Goal: Information Seeking & Learning: Learn about a topic

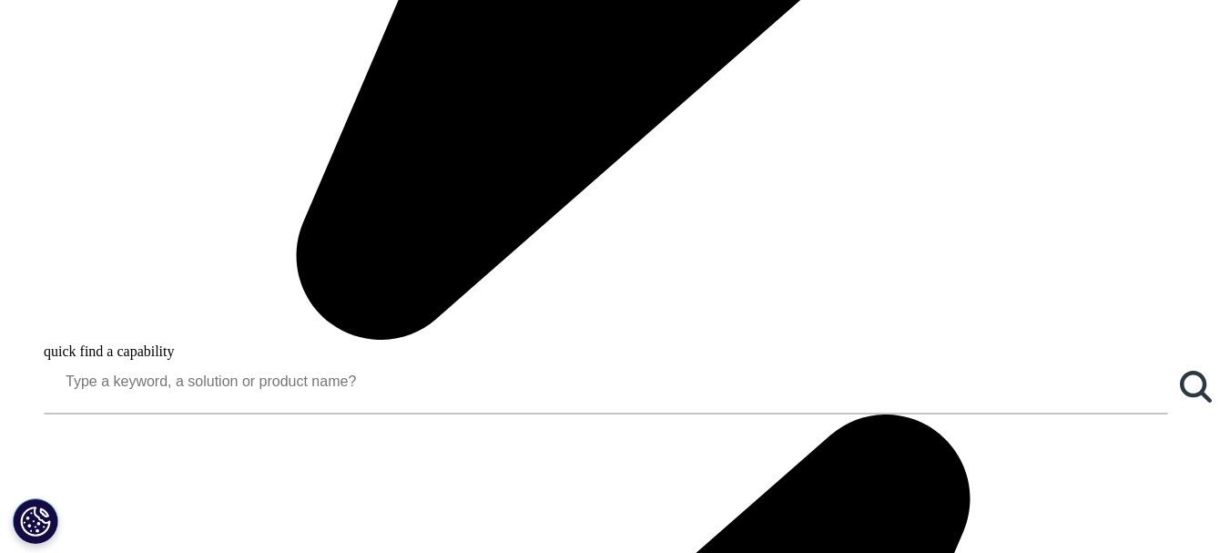
scroll to position [1953, 0]
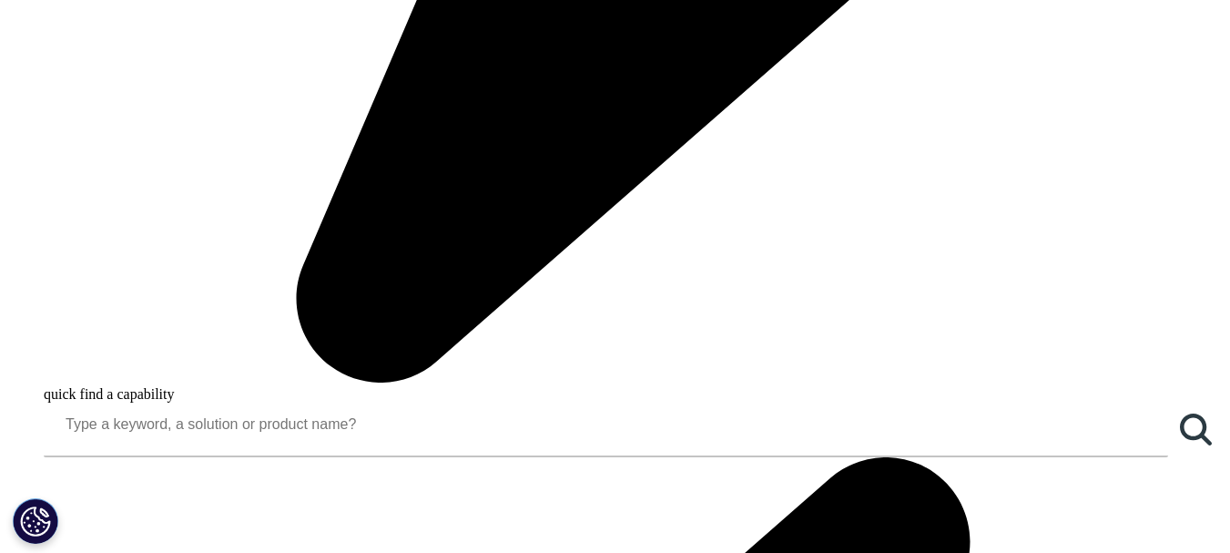
drag, startPoint x: 195, startPoint y: 367, endPoint x: 78, endPoint y: 366, distance: 116.6
copy p "[PHONE_NUMBER]"
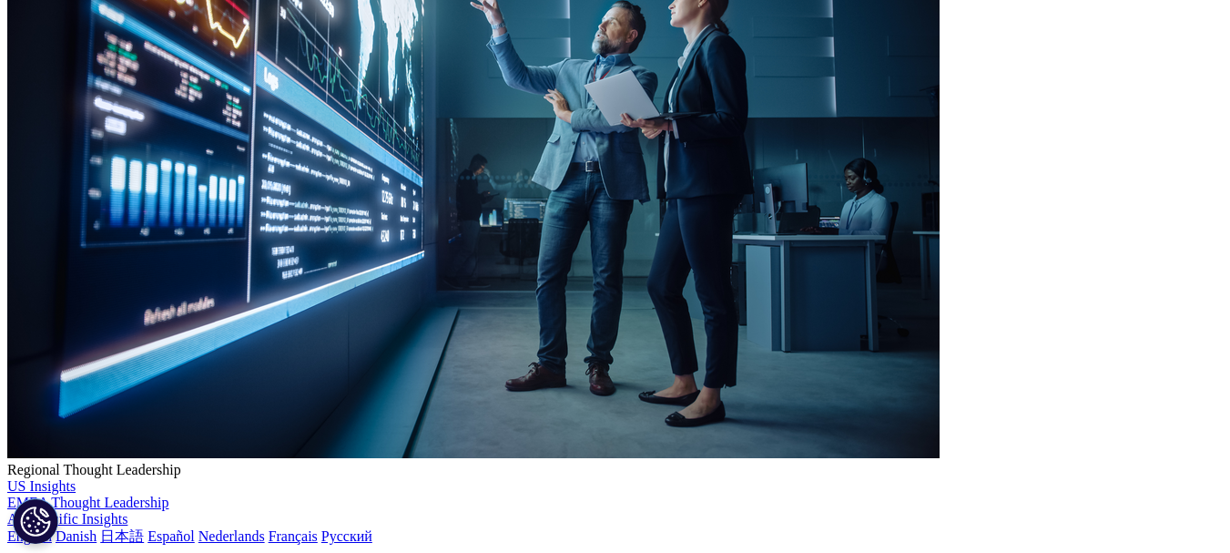
scroll to position [0, 0]
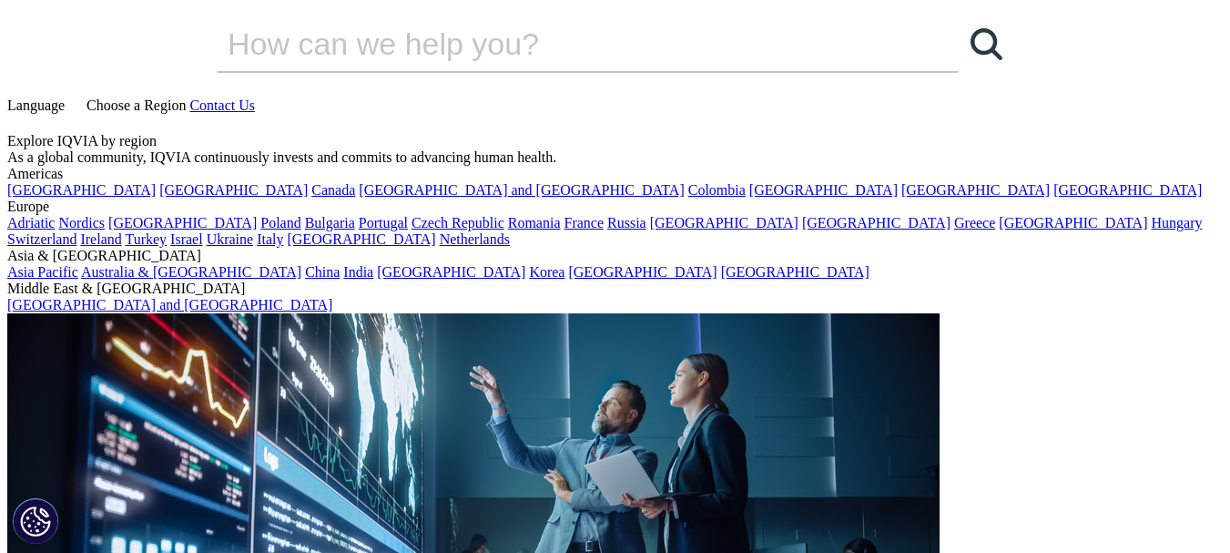
click at [22, 114] on icon at bounding box center [14, 121] width 15 height 15
click at [691, 71] on input "Search" at bounding box center [562, 43] width 690 height 55
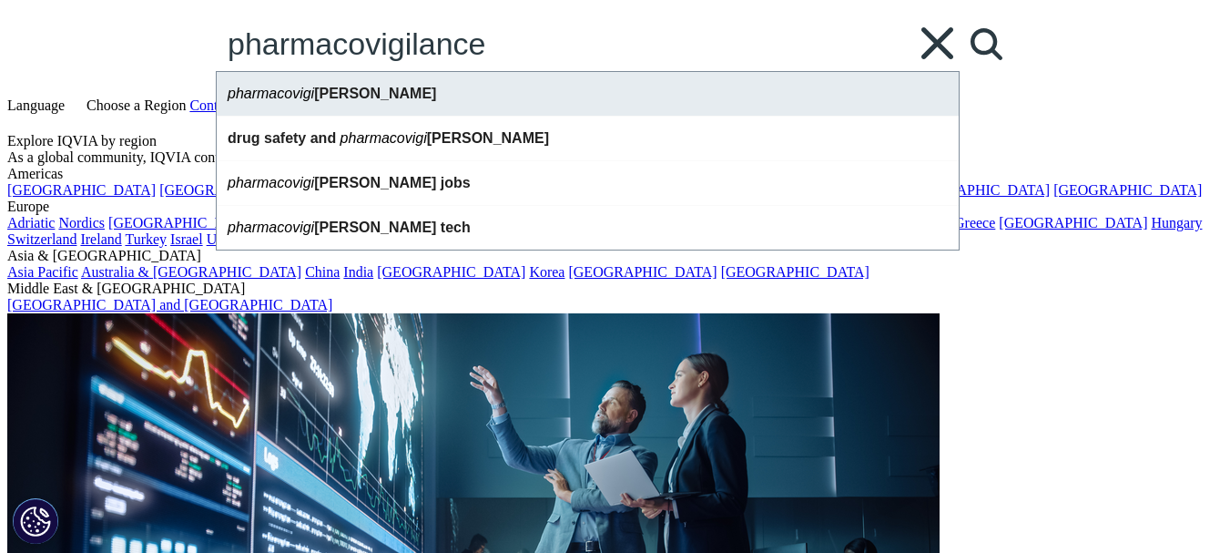
type input "pharmacovigilance"
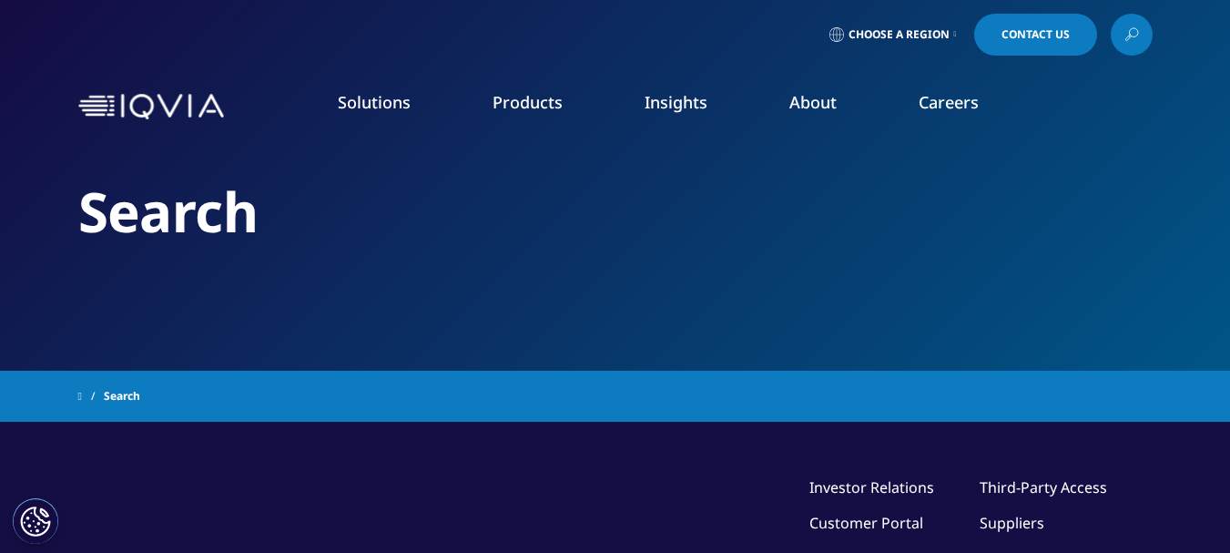
type input "pharmacovigilance"
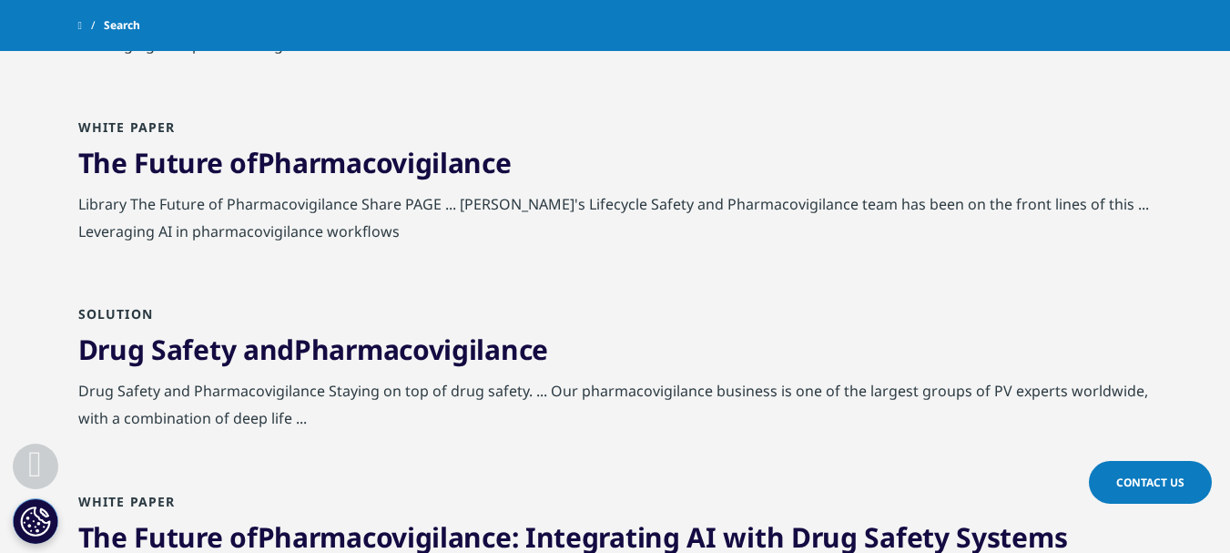
scroll to position [762, 0]
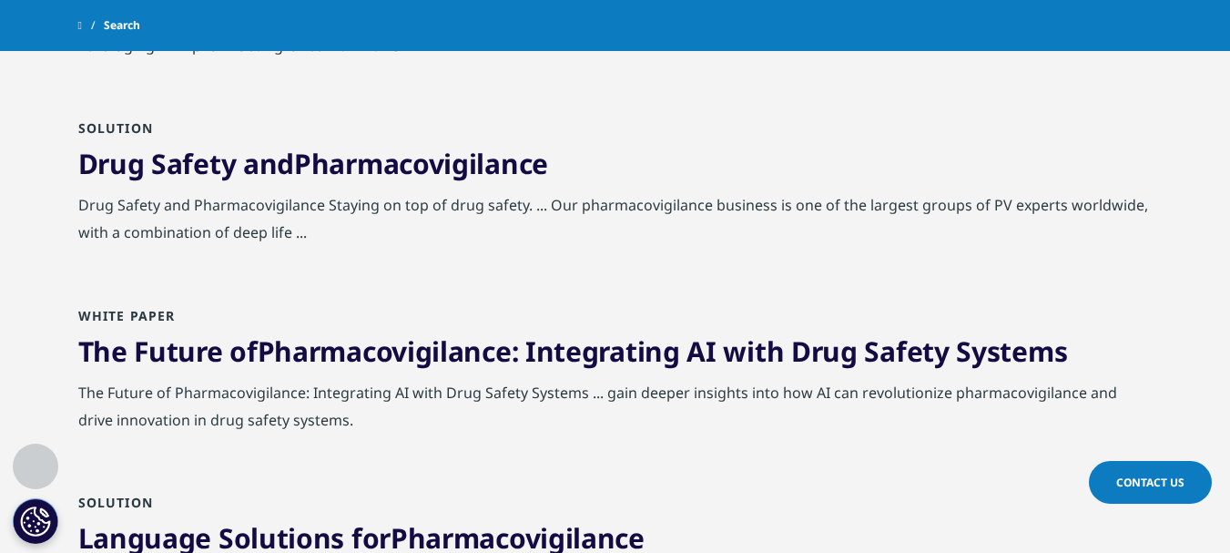
click at [332, 181] on span "Pharmacovigilance" at bounding box center [421, 163] width 254 height 37
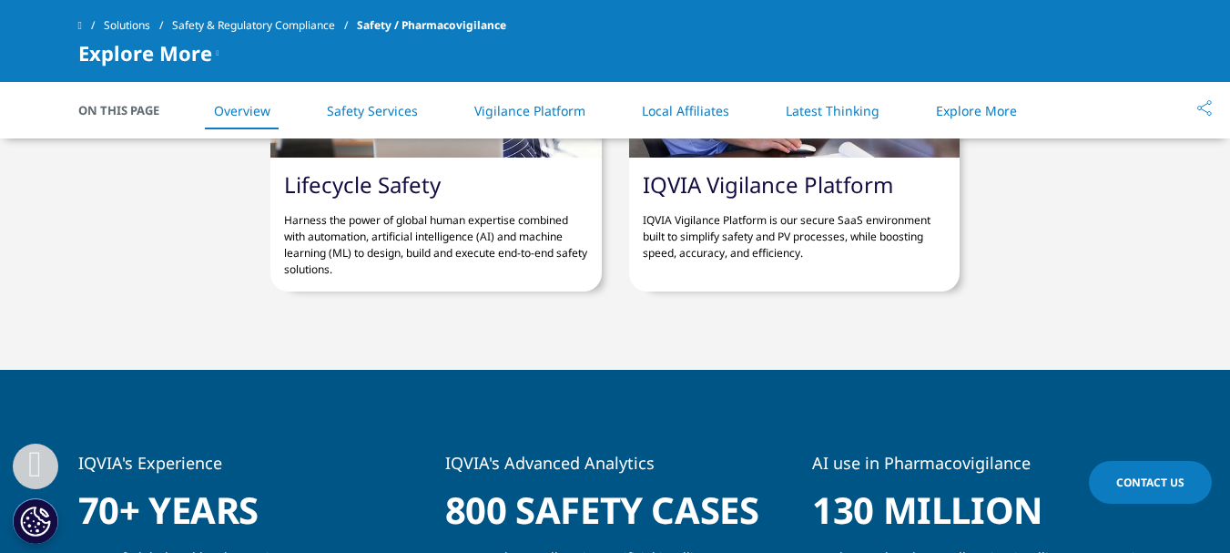
scroll to position [769, 0]
